Goal: Transaction & Acquisition: Purchase product/service

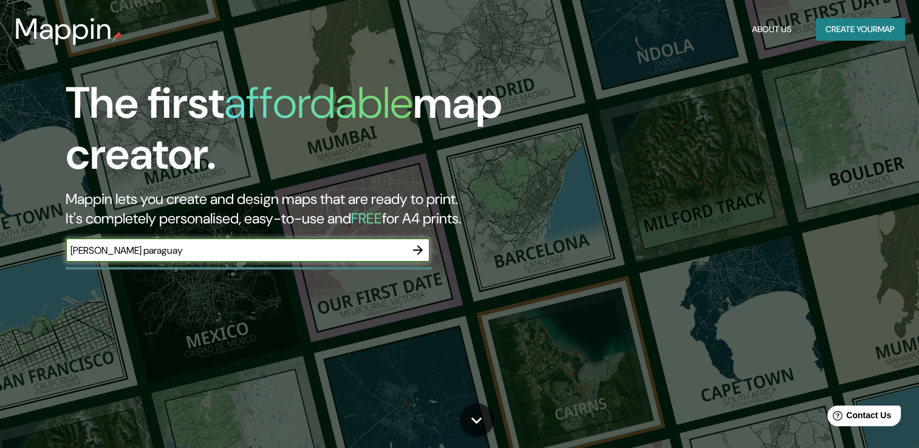
type input "[PERSON_NAME] paraguay"
click at [415, 252] on icon "button" at bounding box center [418, 250] width 15 height 15
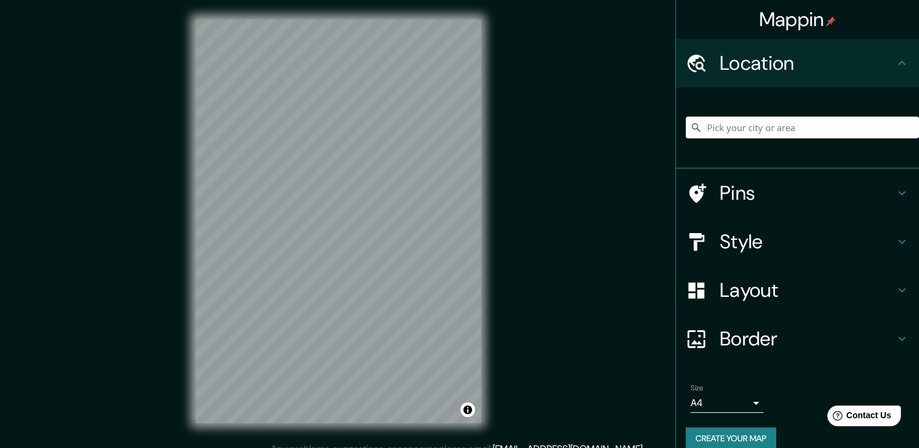
click at [734, 128] on input "Pick your city or area" at bounding box center [802, 128] width 233 height 22
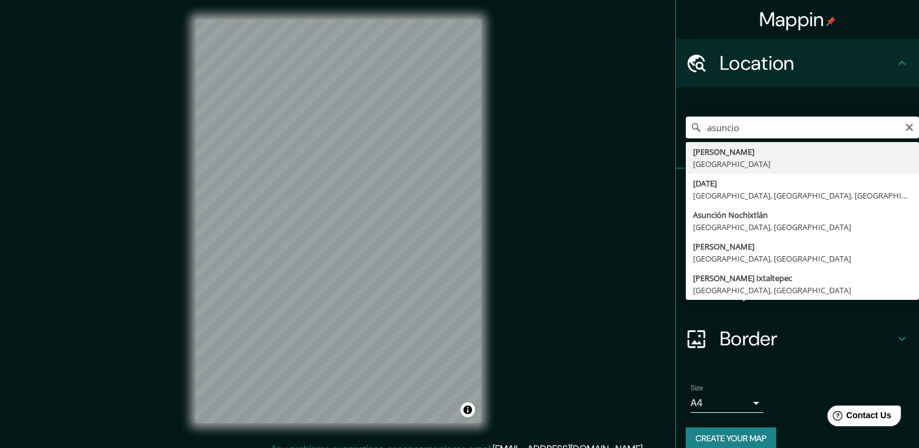
type input "[GEOGRAPHIC_DATA], [GEOGRAPHIC_DATA]"
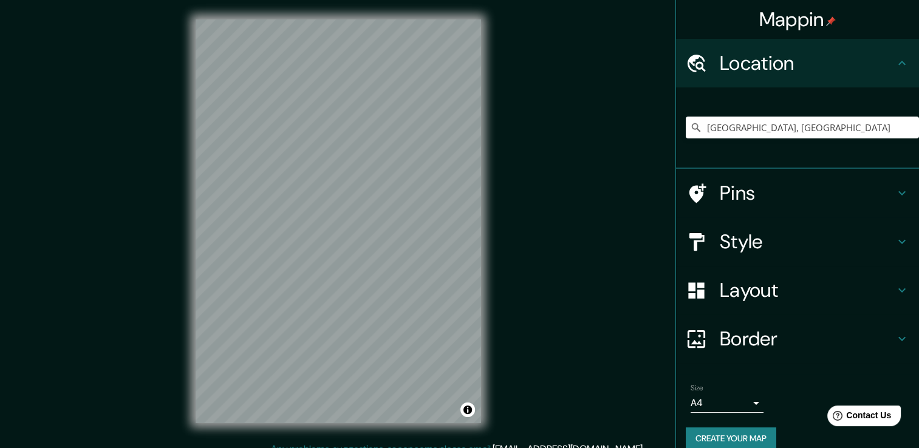
scroll to position [13, 0]
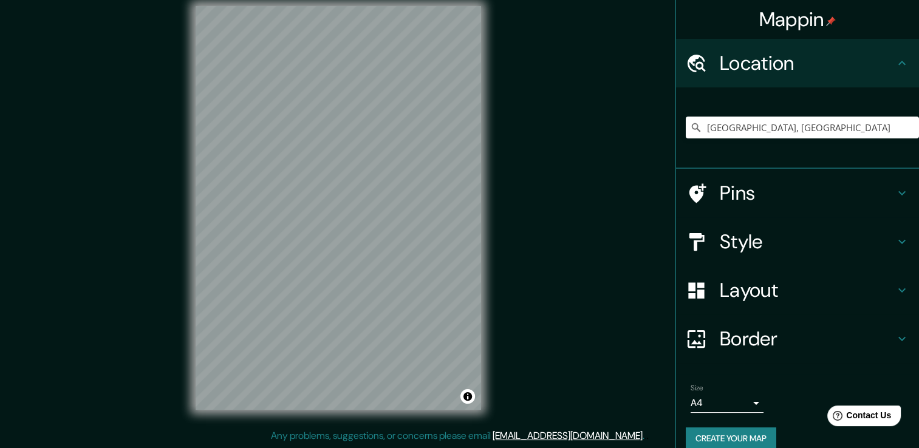
click at [705, 282] on div at bounding box center [703, 290] width 34 height 21
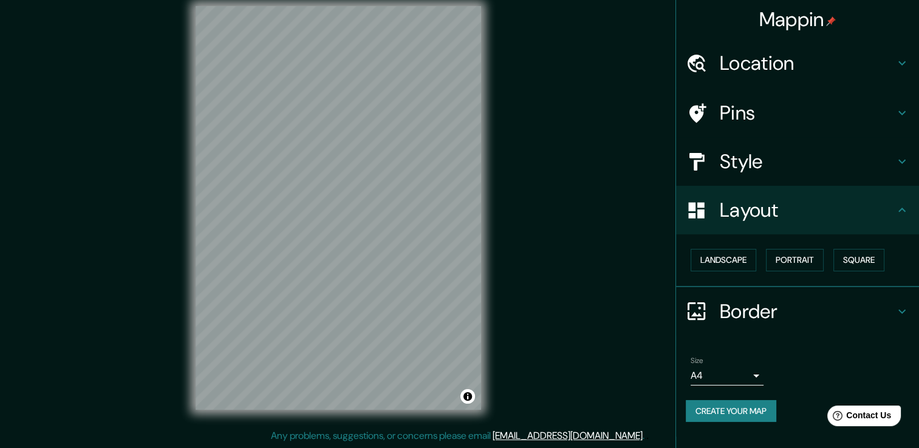
click at [739, 170] on h4 "Style" at bounding box center [807, 161] width 175 height 24
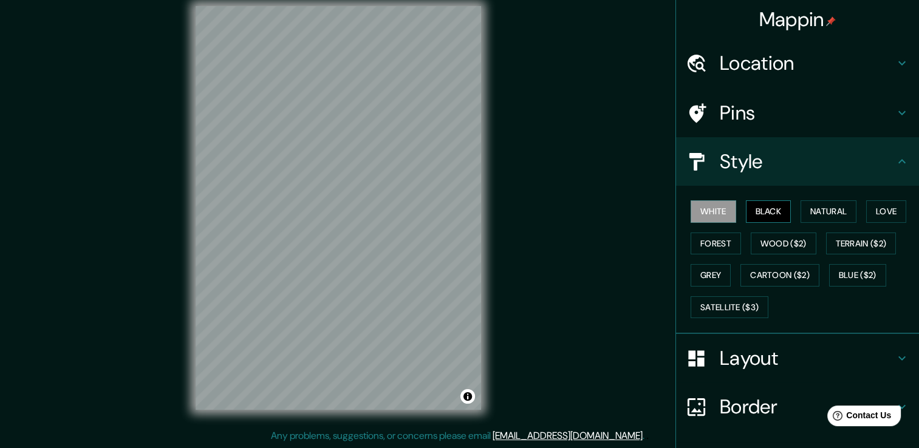
click at [750, 205] on button "Black" at bounding box center [769, 211] width 46 height 22
click at [801, 213] on button "Natural" at bounding box center [829, 211] width 56 height 22
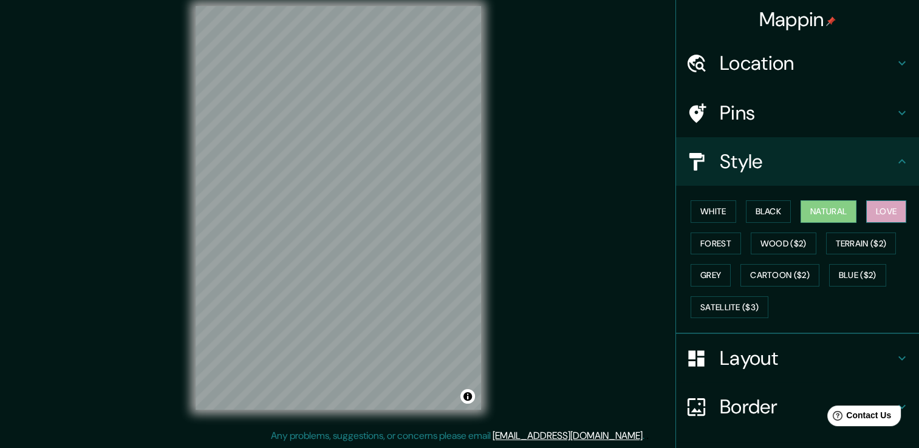
click at [883, 204] on button "Love" at bounding box center [886, 211] width 40 height 22
click at [707, 248] on button "Forest" at bounding box center [716, 244] width 50 height 22
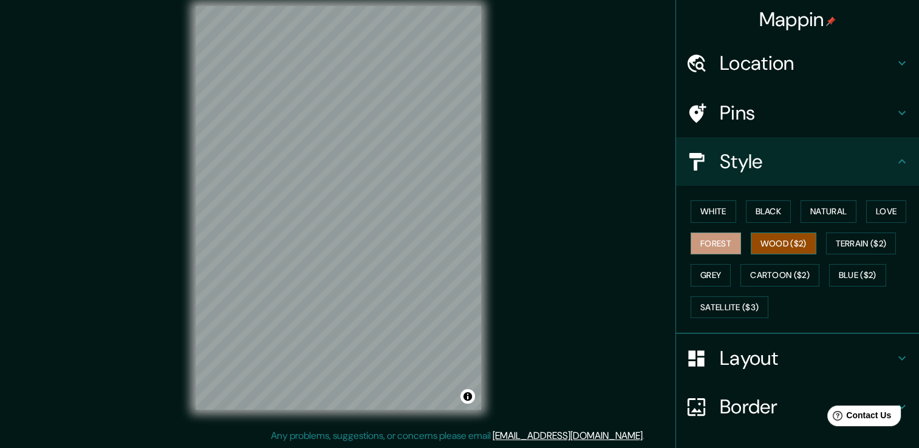
click at [773, 245] on button "Wood ($2)" at bounding box center [784, 244] width 66 height 22
click at [850, 249] on button "Terrain ($2)" at bounding box center [861, 244] width 70 height 22
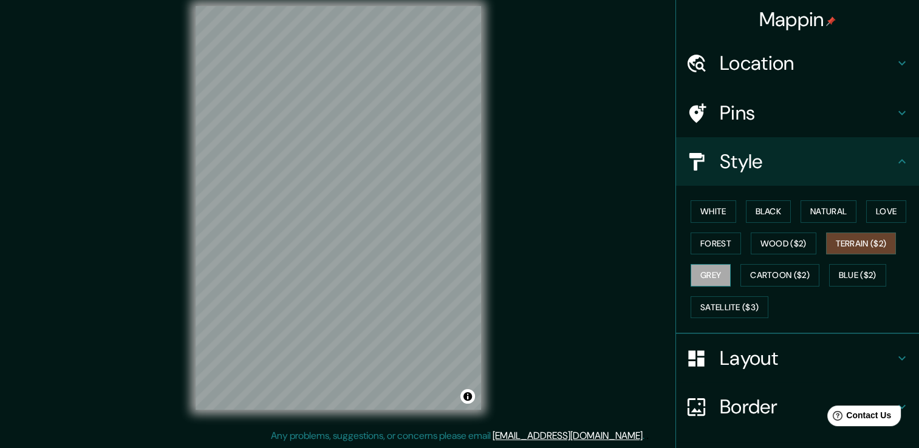
click at [709, 270] on button "Grey" at bounding box center [711, 275] width 40 height 22
click at [761, 271] on button "Cartoon ($2)" at bounding box center [780, 275] width 79 height 22
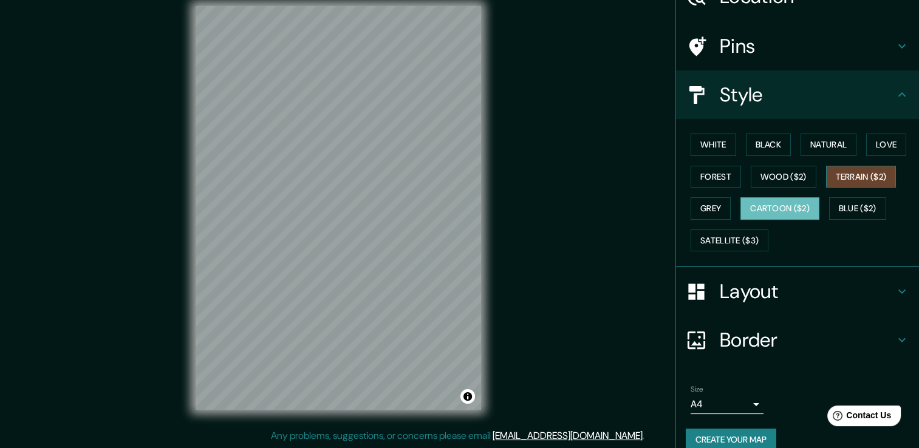
scroll to position [82, 0]
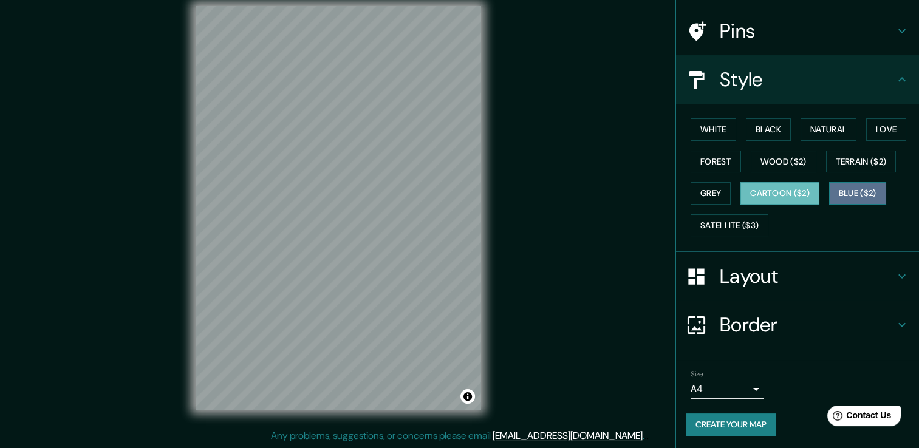
click at [841, 194] on button "Blue ($2)" at bounding box center [857, 193] width 57 height 22
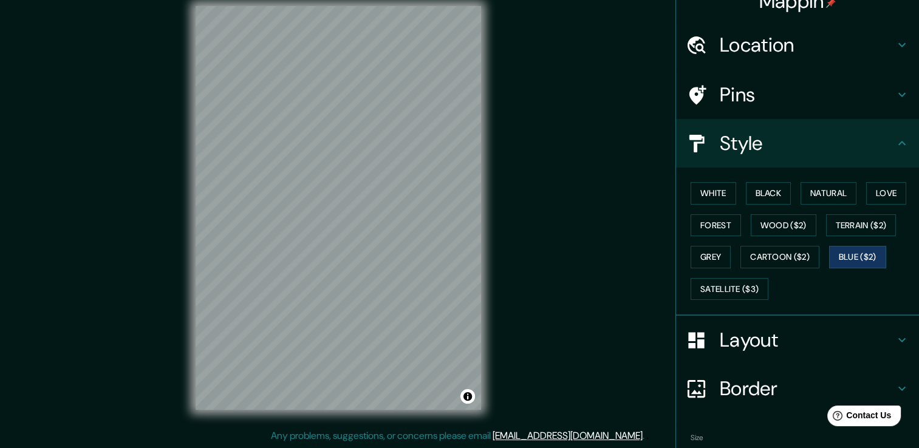
scroll to position [0, 0]
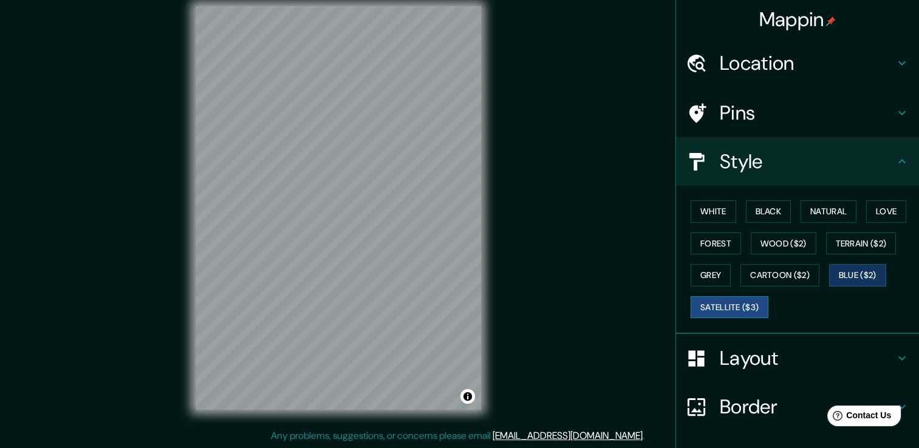
click at [727, 312] on button "Satellite ($3)" at bounding box center [730, 307] width 78 height 22
click at [700, 276] on button "Grey" at bounding box center [711, 275] width 40 height 22
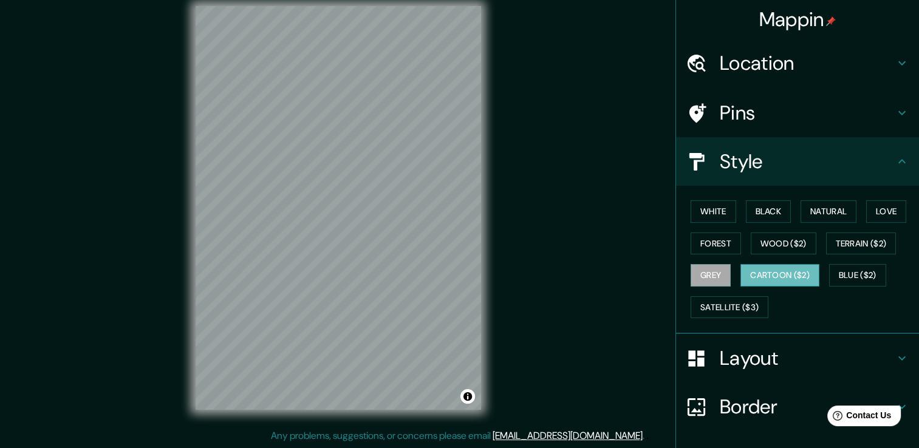
click at [777, 272] on button "Cartoon ($2)" at bounding box center [780, 275] width 79 height 22
click at [858, 243] on button "Terrain ($2)" at bounding box center [861, 244] width 70 height 22
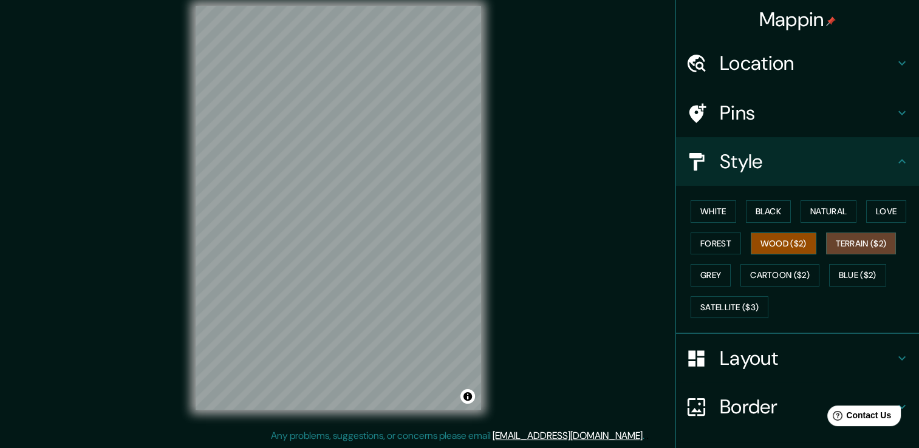
click at [784, 252] on button "Wood ($2)" at bounding box center [784, 244] width 66 height 22
click at [688, 255] on div "White Black Natural Love Forest Wood ($2) Terrain ($2) Grey Cartoon ($2) Blue (…" at bounding box center [802, 260] width 233 height 128
click at [707, 249] on button "Forest" at bounding box center [716, 244] width 50 height 22
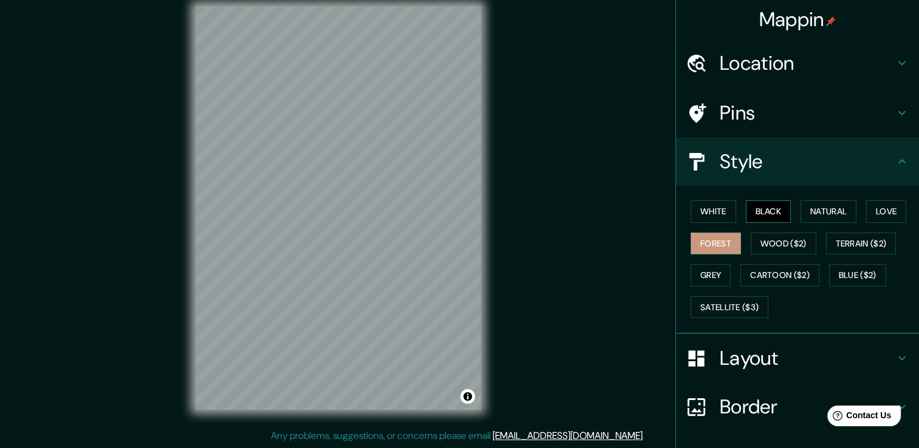
click at [763, 211] on button "Black" at bounding box center [769, 211] width 46 height 22
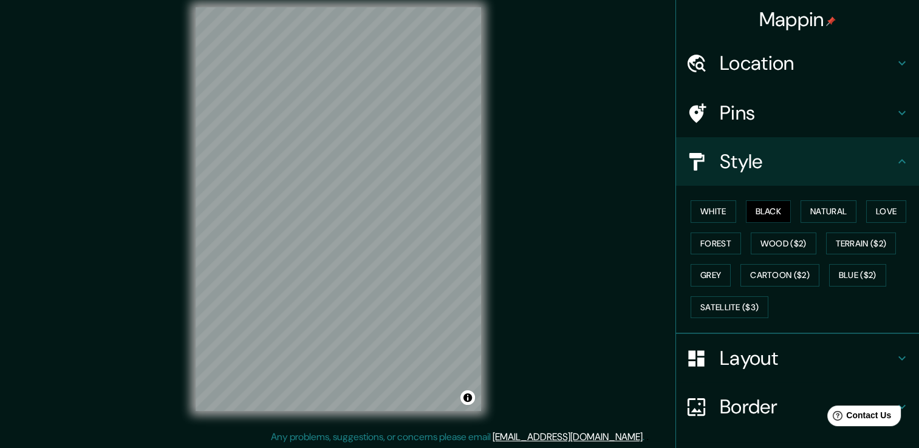
scroll to position [10, 0]
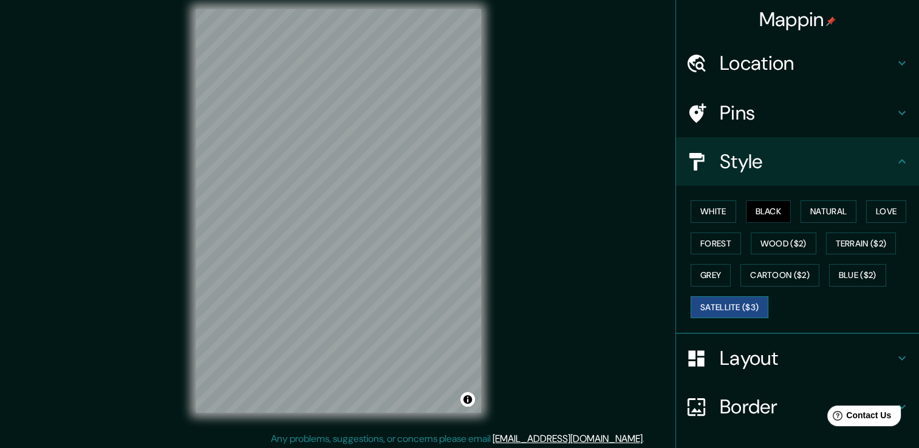
click at [734, 304] on button "Satellite ($3)" at bounding box center [730, 307] width 78 height 22
click at [753, 212] on button "Black" at bounding box center [769, 211] width 46 height 22
click at [710, 214] on button "White" at bounding box center [714, 211] width 46 height 22
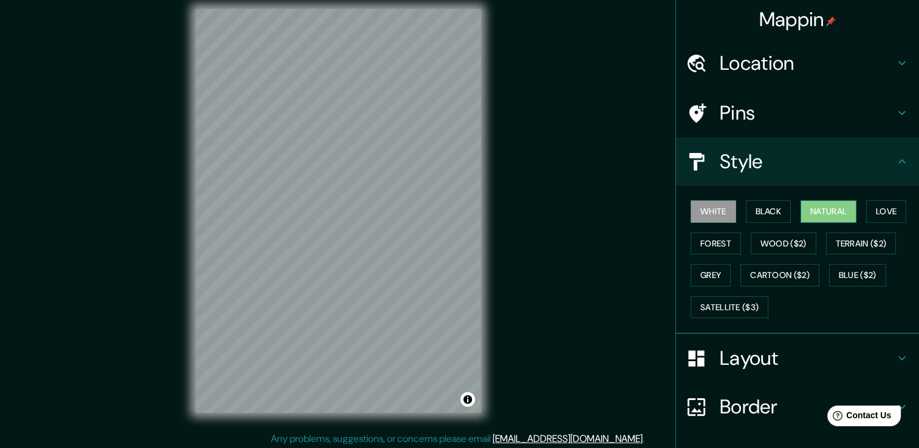
click at [809, 212] on button "Natural" at bounding box center [829, 211] width 56 height 22
click at [895, 215] on button "Love" at bounding box center [886, 211] width 40 height 22
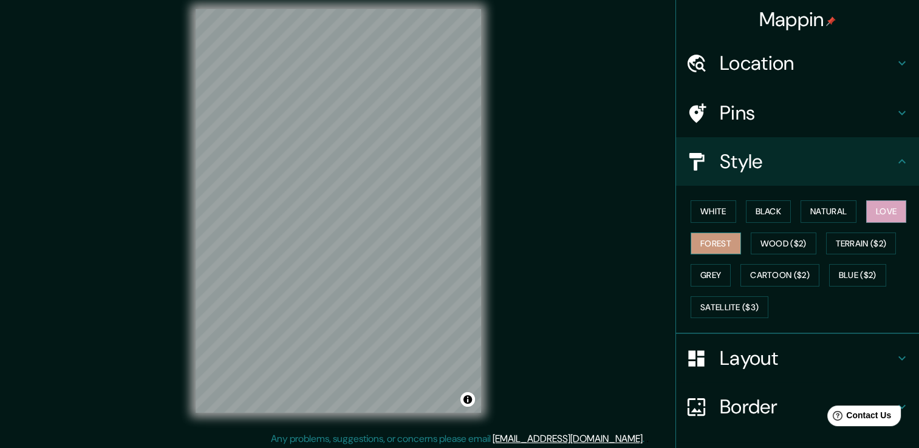
click at [700, 238] on button "Forest" at bounding box center [716, 244] width 50 height 22
click at [853, 236] on button "Terrain ($2)" at bounding box center [861, 244] width 70 height 22
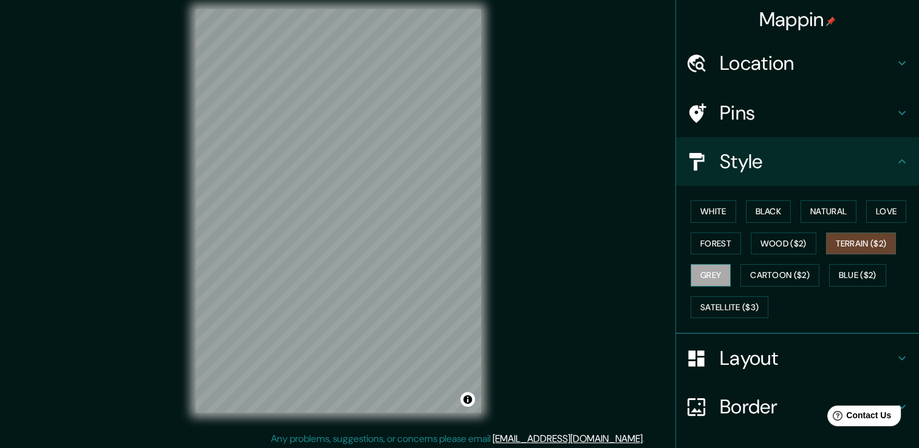
click at [711, 276] on button "Grey" at bounding box center [711, 275] width 40 height 22
click at [778, 282] on button "Cartoon ($2)" at bounding box center [780, 275] width 79 height 22
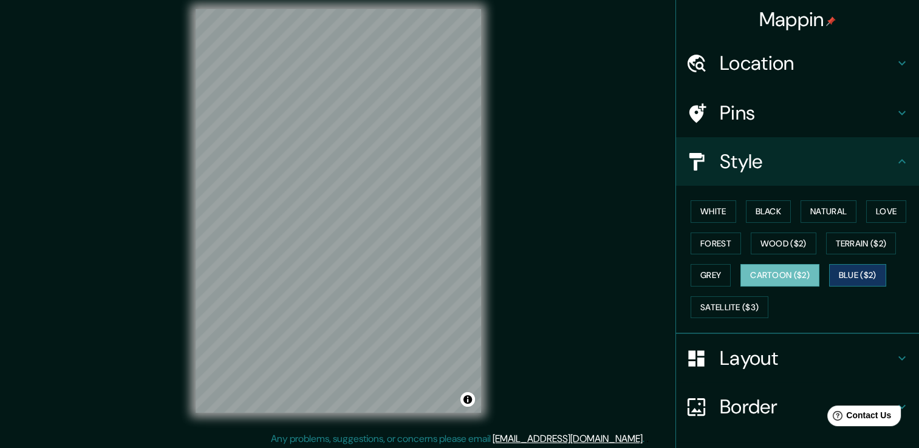
click at [841, 270] on button "Blue ($2)" at bounding box center [857, 275] width 57 height 22
click at [761, 211] on button "Black" at bounding box center [769, 211] width 46 height 22
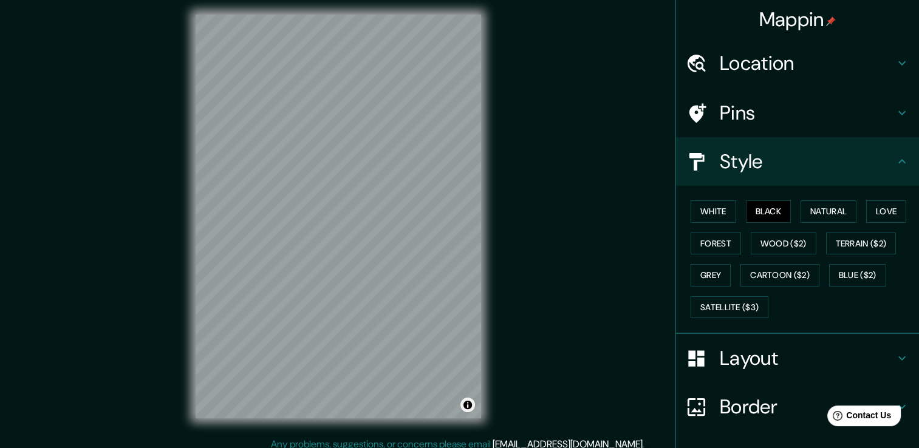
scroll to position [0, 0]
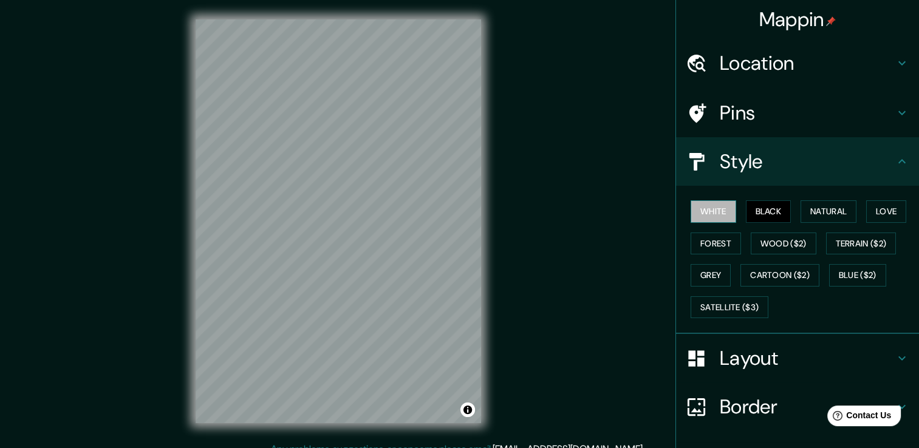
click at [722, 208] on button "White" at bounding box center [714, 211] width 46 height 22
click at [826, 205] on button "Natural" at bounding box center [829, 211] width 56 height 22
click at [763, 213] on button "Black" at bounding box center [769, 211] width 46 height 22
click at [866, 208] on button "Love" at bounding box center [886, 211] width 40 height 22
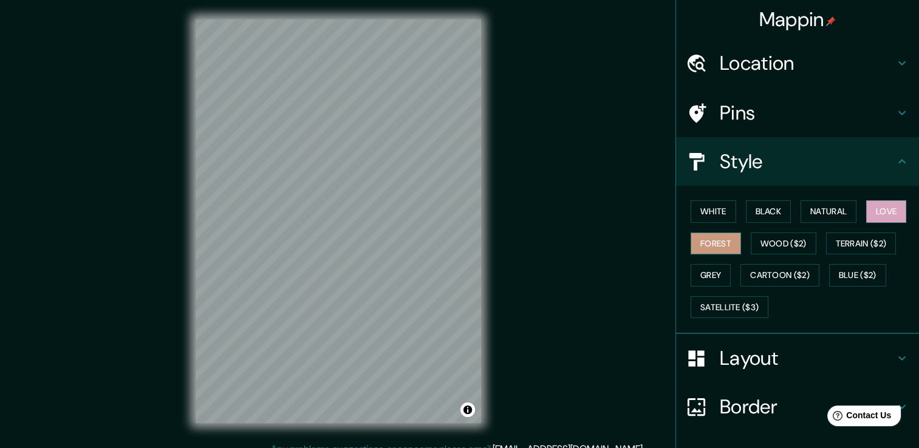
click at [707, 244] on button "Forest" at bounding box center [716, 244] width 50 height 22
click at [802, 246] on button "Wood ($2)" at bounding box center [784, 244] width 66 height 22
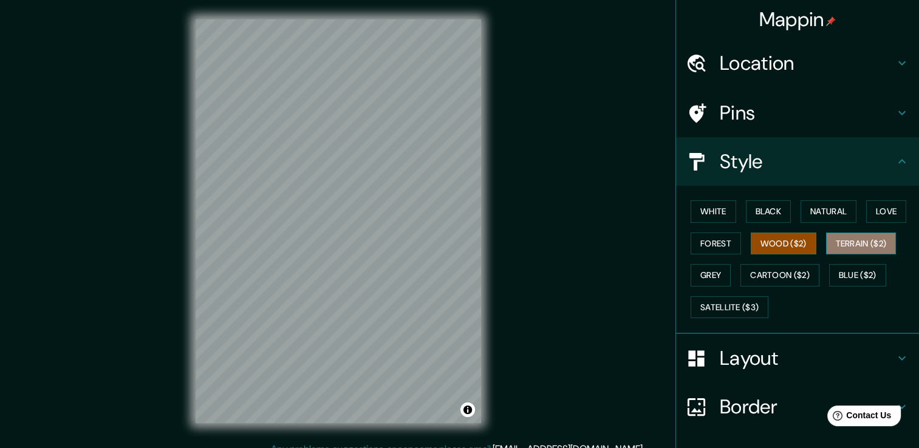
click at [846, 239] on button "Terrain ($2)" at bounding box center [861, 244] width 70 height 22
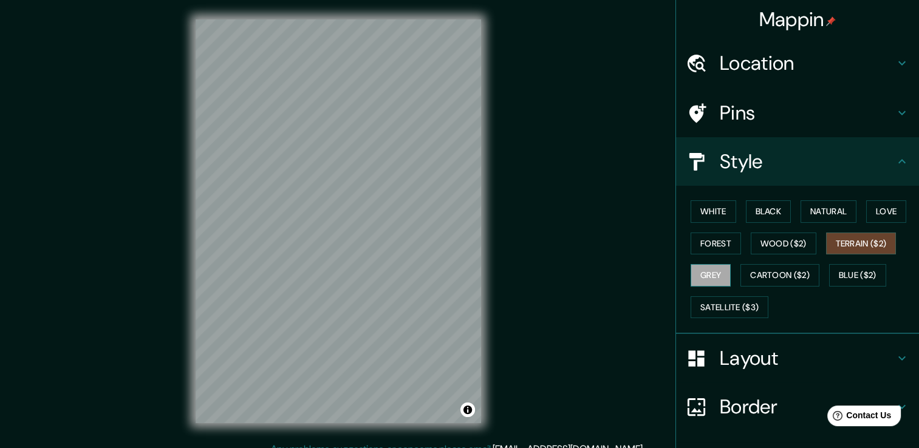
click at [702, 278] on button "Grey" at bounding box center [711, 275] width 40 height 22
click at [799, 278] on button "Cartoon ($2)" at bounding box center [780, 275] width 79 height 22
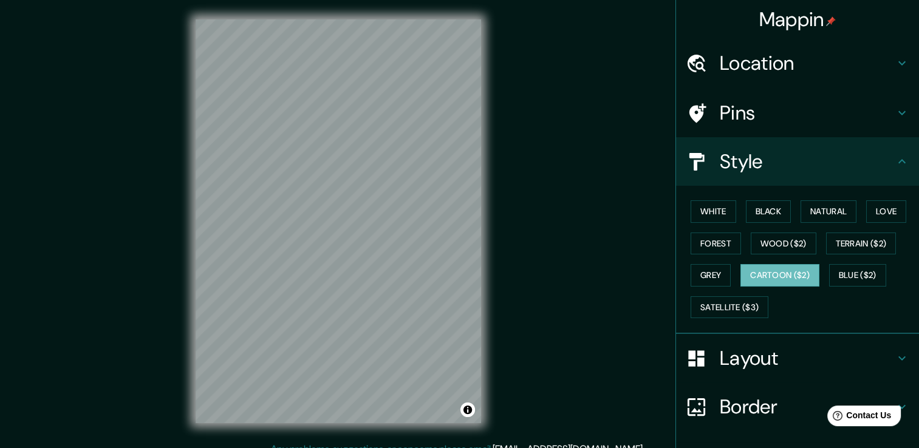
click at [845, 298] on div "White Black Natural Love Forest Wood ($2) Terrain ($2) Grey Cartoon ($2) Blue (…" at bounding box center [802, 260] width 233 height 128
click at [852, 272] on button "Blue ($2)" at bounding box center [857, 275] width 57 height 22
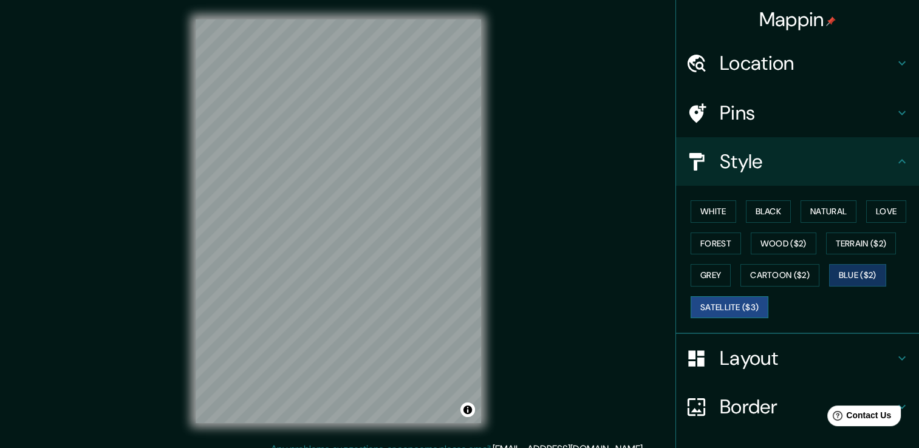
click at [741, 312] on button "Satellite ($3)" at bounding box center [730, 307] width 78 height 22
click at [815, 204] on button "Natural" at bounding box center [829, 211] width 56 height 22
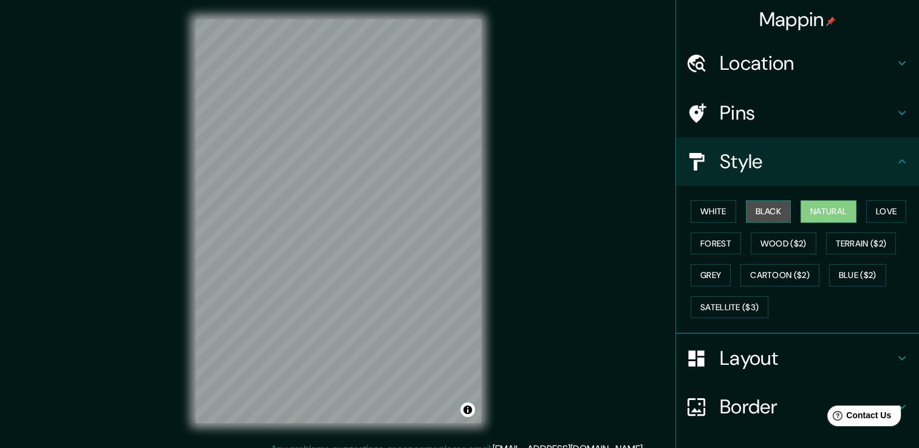
click at [775, 203] on button "Black" at bounding box center [769, 211] width 46 height 22
click at [710, 214] on button "White" at bounding box center [714, 211] width 46 height 22
click at [768, 210] on button "Black" at bounding box center [769, 211] width 46 height 22
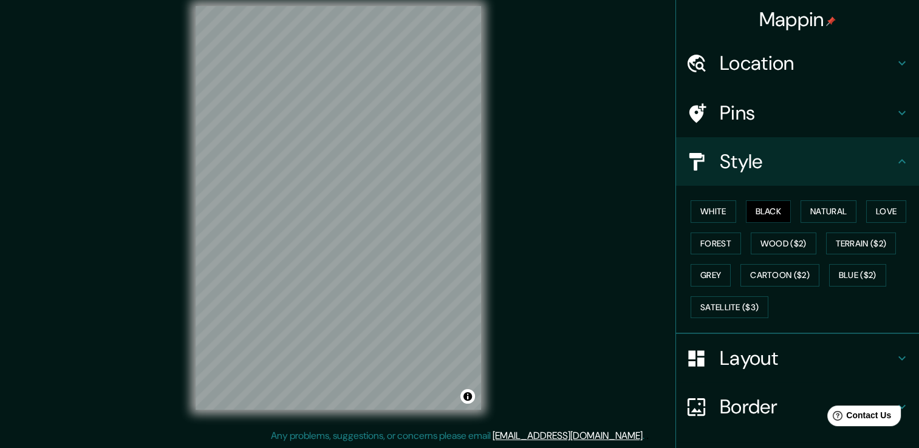
click at [727, 378] on div "Layout" at bounding box center [797, 358] width 243 height 49
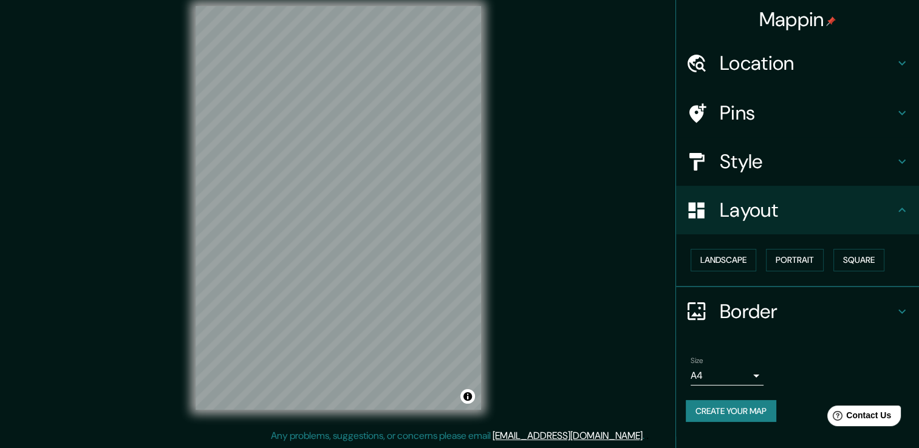
click at [756, 220] on h4 "Layout" at bounding box center [807, 210] width 175 height 24
click at [722, 258] on button "Landscape" at bounding box center [724, 260] width 66 height 22
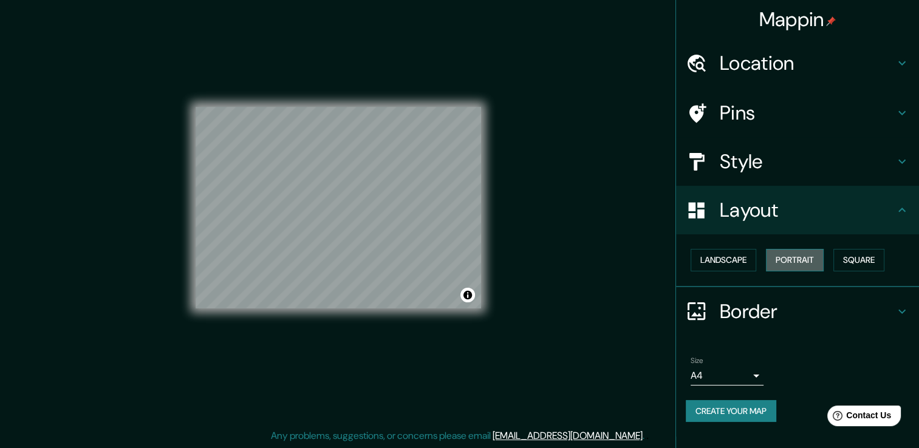
click at [802, 254] on button "Portrait" at bounding box center [795, 260] width 58 height 22
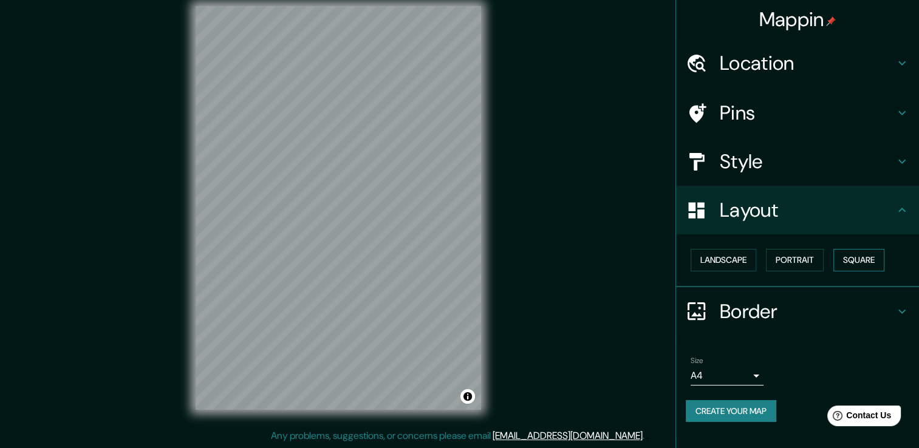
click at [858, 265] on button "Square" at bounding box center [859, 260] width 51 height 22
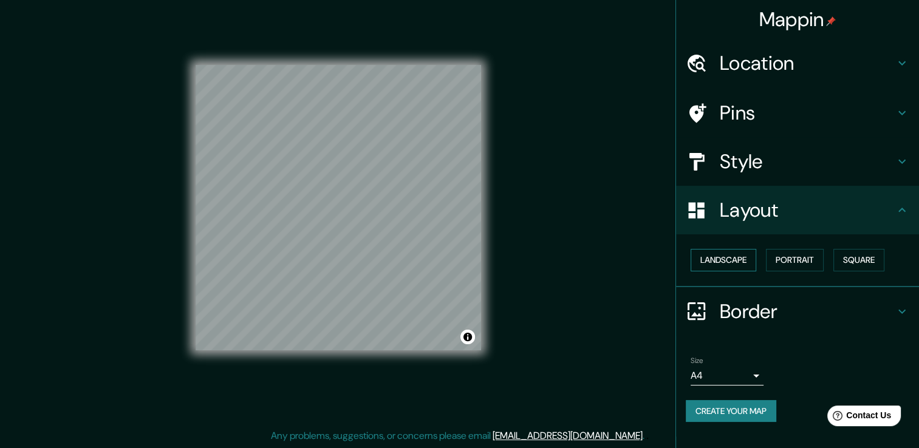
click at [736, 265] on button "Landscape" at bounding box center [724, 260] width 66 height 22
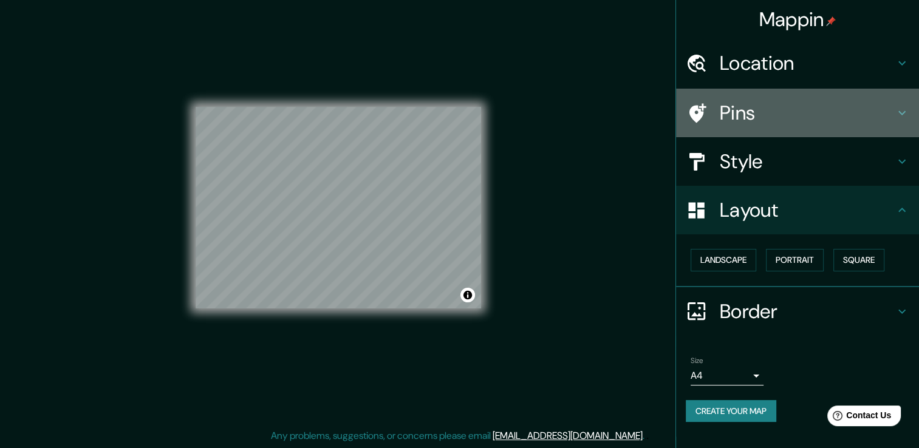
click at [741, 118] on h4 "Pins" at bounding box center [807, 113] width 175 height 24
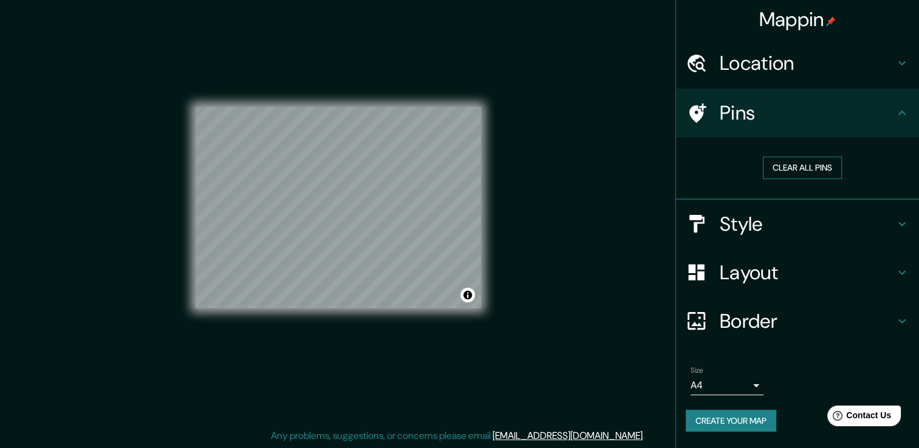
click at [790, 171] on button "Clear all pins" at bounding box center [802, 168] width 79 height 22
click at [815, 168] on button "Clear all pins" at bounding box center [802, 168] width 79 height 22
click at [734, 58] on h4 "Location" at bounding box center [807, 63] width 175 height 24
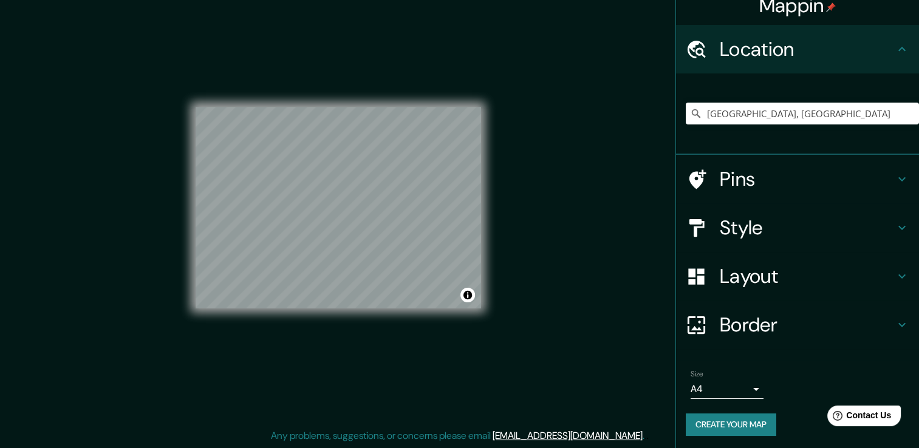
scroll to position [15, 0]
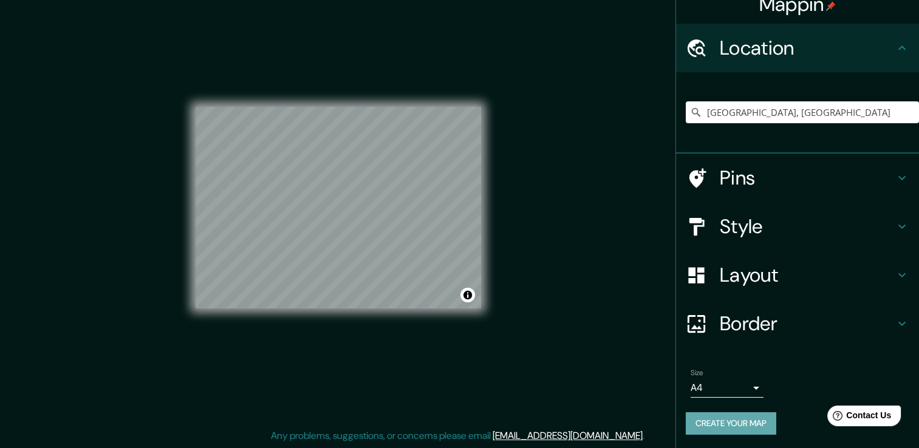
click at [729, 426] on button "Create your map" at bounding box center [731, 423] width 91 height 22
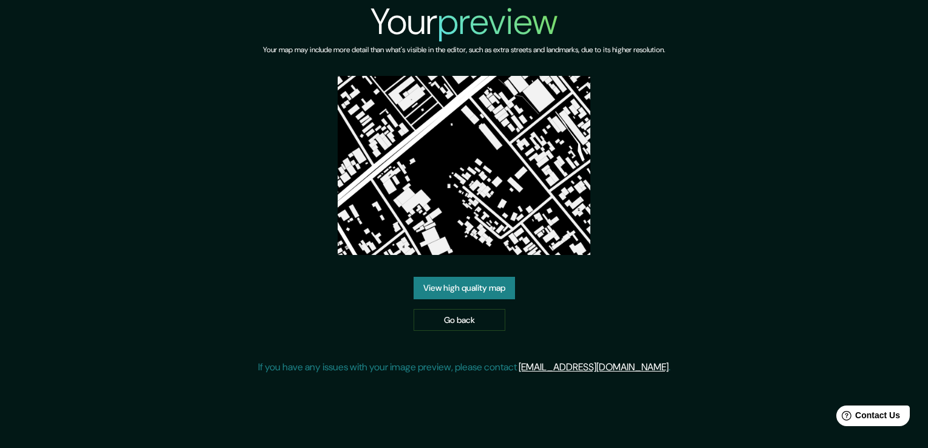
drag, startPoint x: 486, startPoint y: 329, endPoint x: 530, endPoint y: 329, distance: 43.7
click at [486, 329] on link "Go back" at bounding box center [460, 320] width 92 height 22
